Goal: Information Seeking & Learning: Learn about a topic

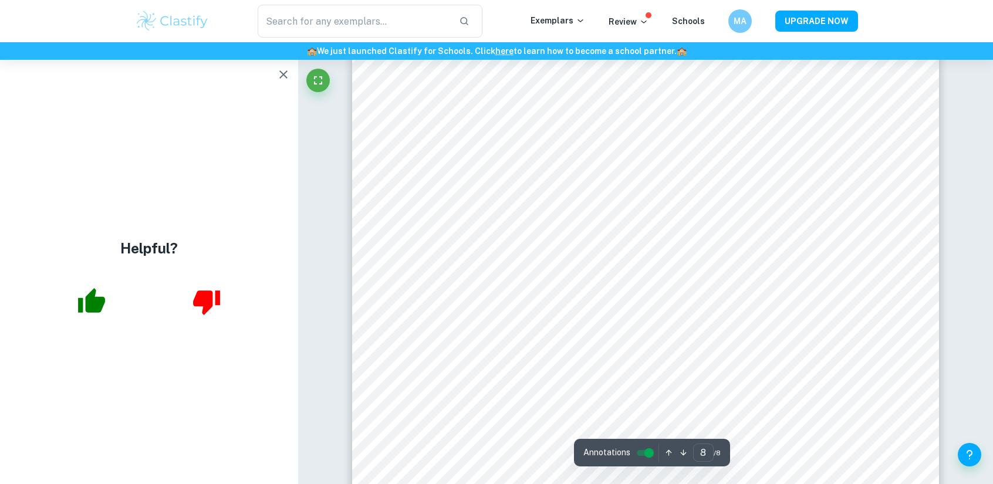
scroll to position [5993, 0]
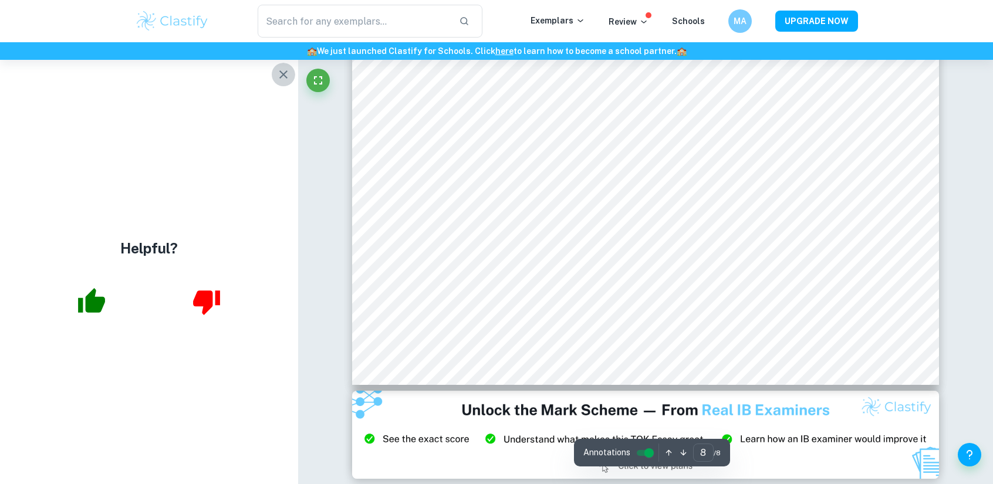
click at [289, 76] on icon "button" at bounding box center [284, 75] width 14 height 14
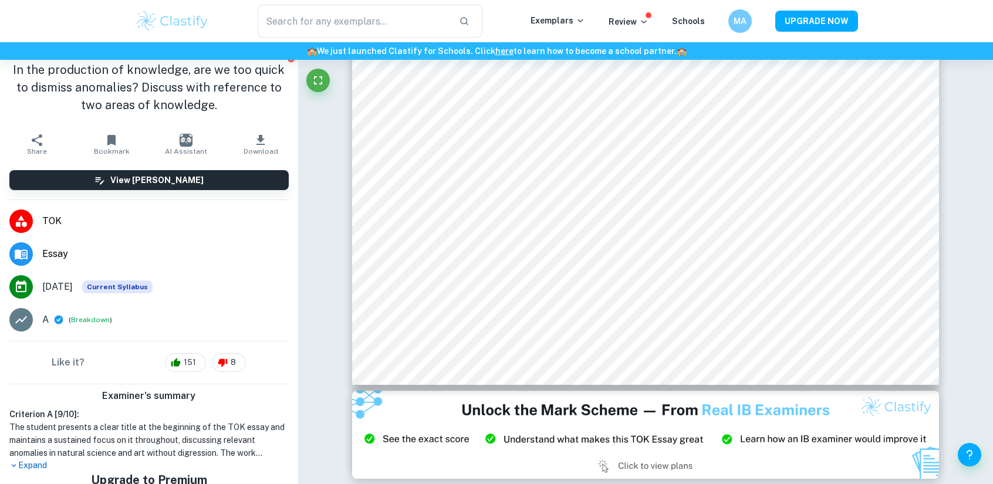
scroll to position [0, 0]
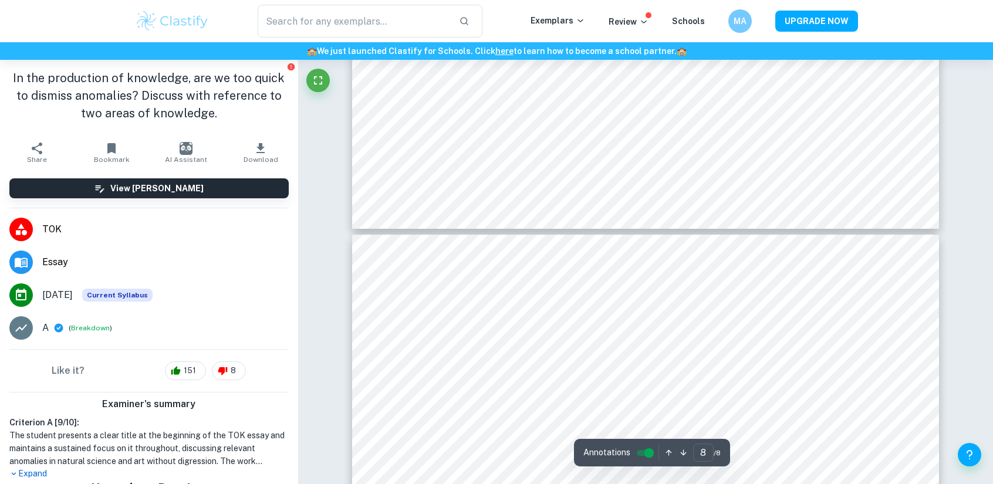
type input "7"
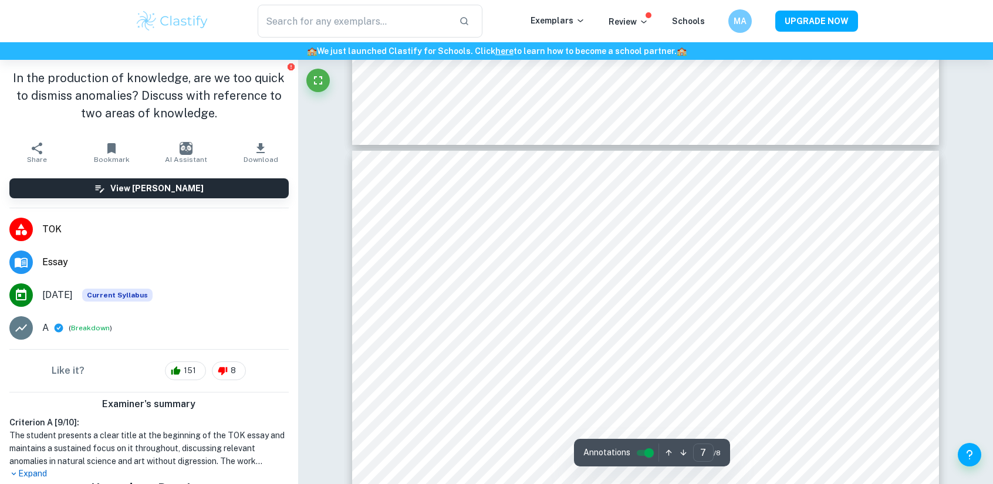
scroll to position [4701, 0]
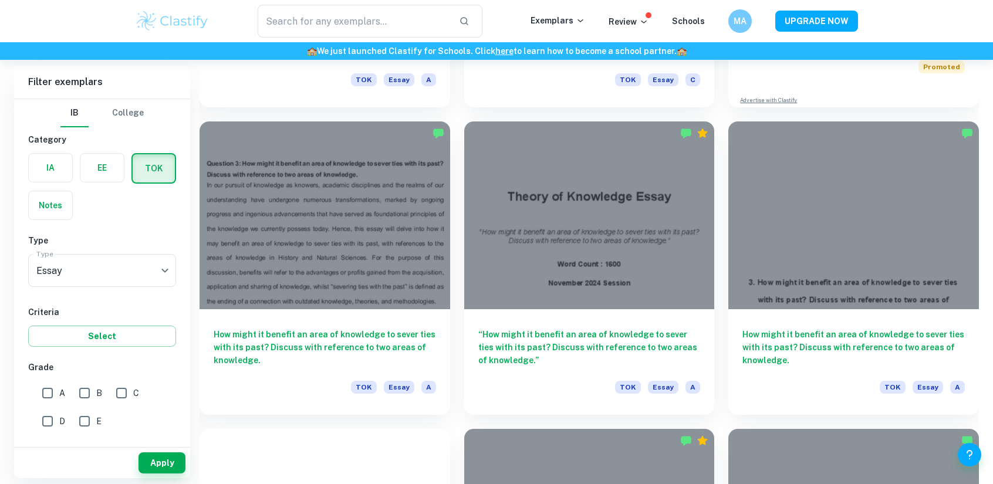
scroll to position [587, 0]
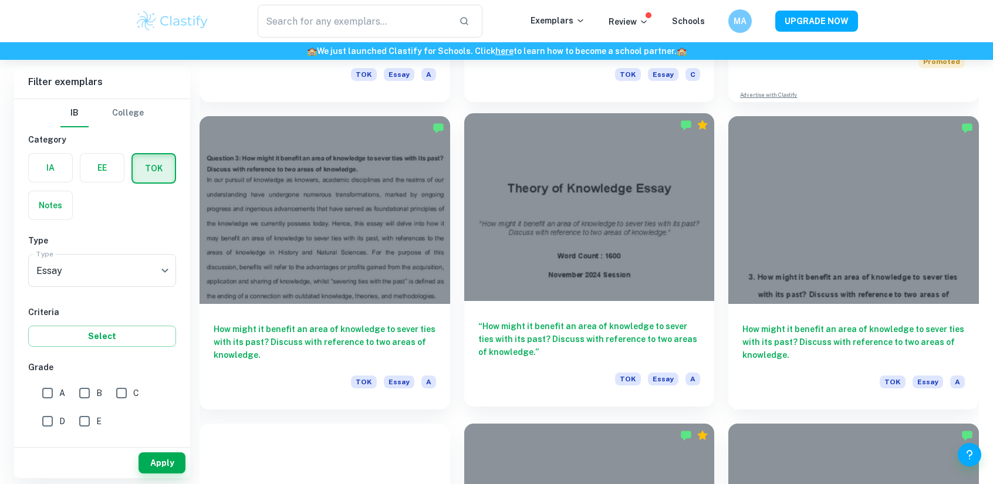
click at [559, 338] on h6 "“How might it benefit an area of knowledge to sever ties with its past? Discuss…" at bounding box center [589, 339] width 223 height 39
